Goal: Information Seeking & Learning: Find specific fact

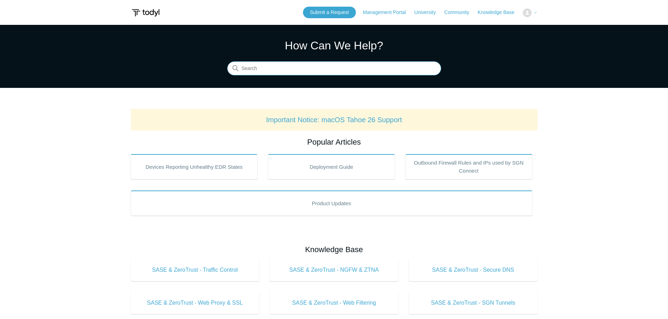
click at [256, 69] on input "Search" at bounding box center [334, 69] width 214 height 14
type input "error 104"
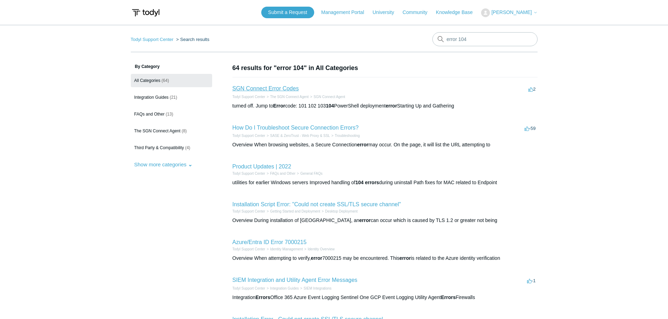
click at [258, 90] on link "SGN Connect Error Codes" at bounding box center [265, 89] width 66 height 6
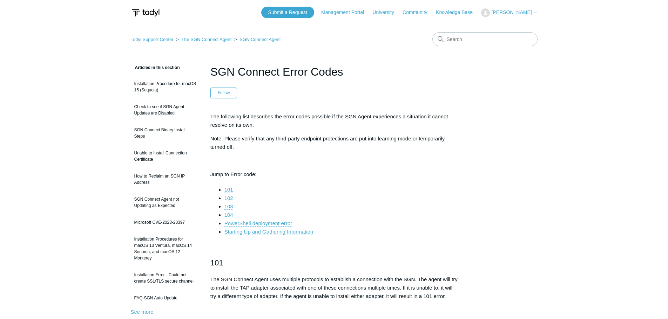
click at [228, 216] on link "104" at bounding box center [228, 215] width 9 height 6
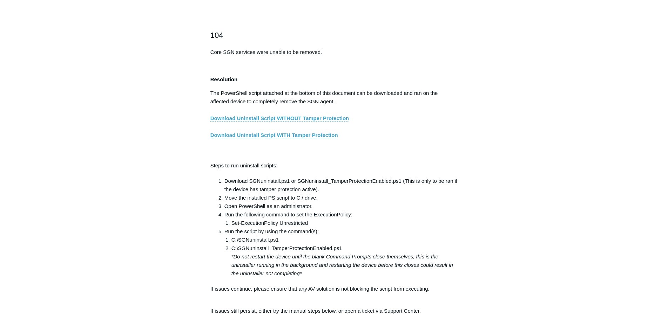
scroll to position [1131, 0]
